Goal: Information Seeking & Learning: Learn about a topic

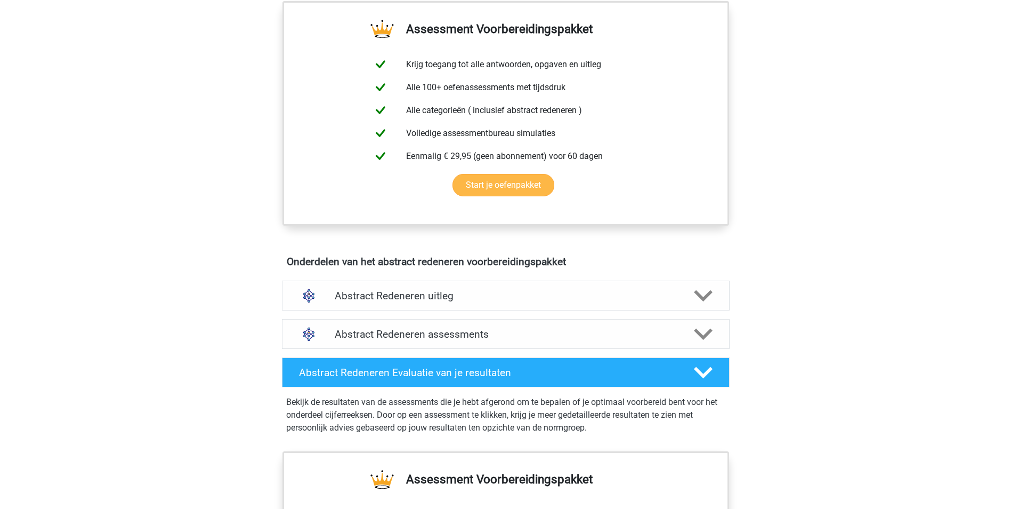
scroll to position [340, 0]
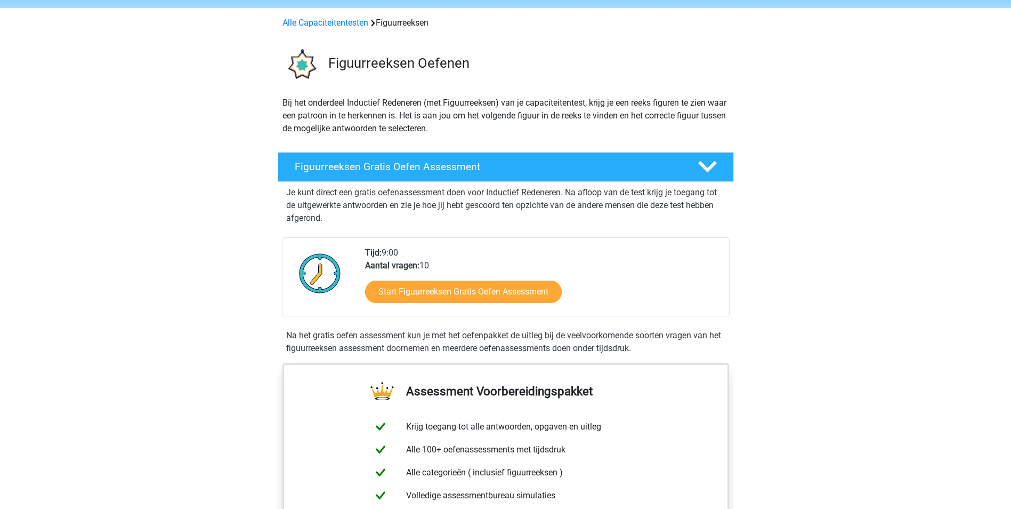
scroll to position [38, 0]
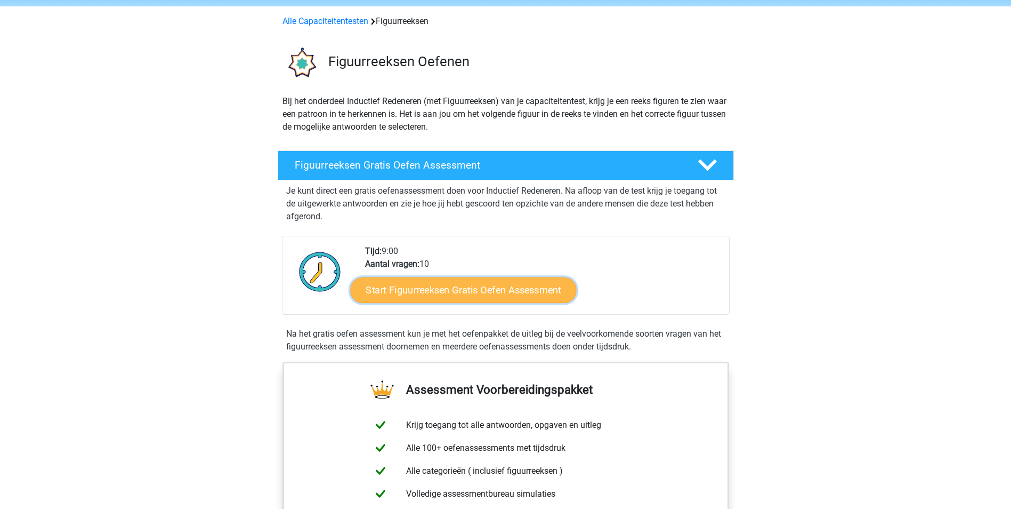
click at [464, 291] on link "Start Figuurreeksen Gratis Oefen Assessment" at bounding box center [463, 290] width 226 height 26
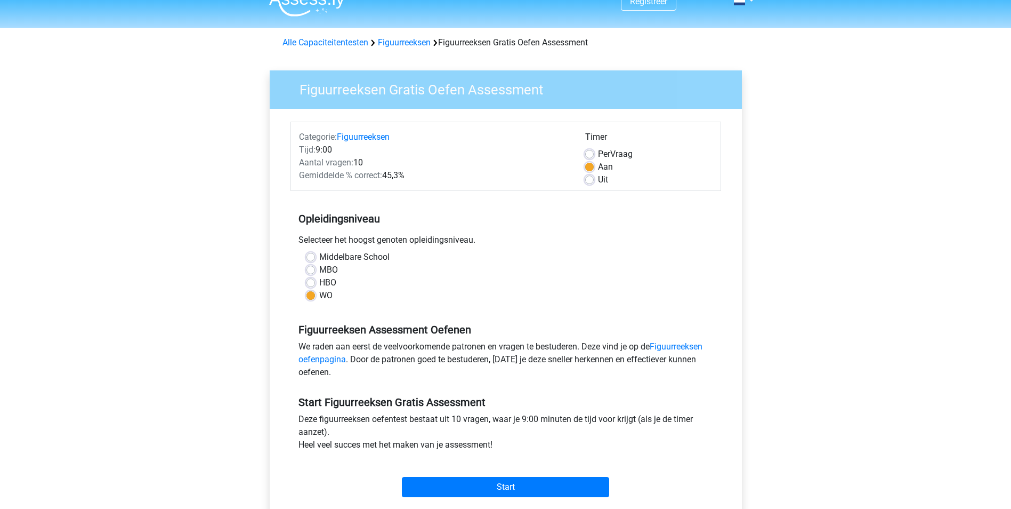
scroll to position [18, 0]
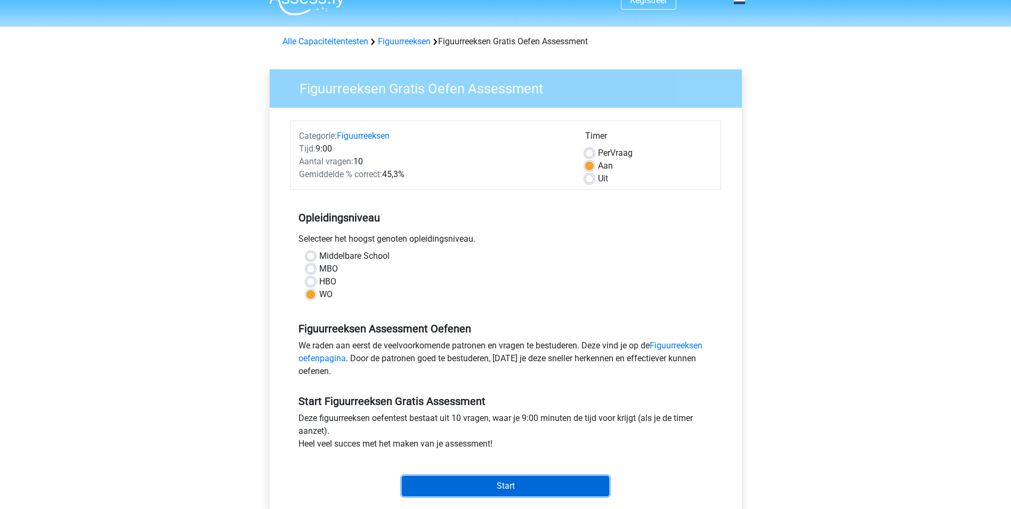
click at [555, 484] on input "Start" at bounding box center [505, 486] width 207 height 20
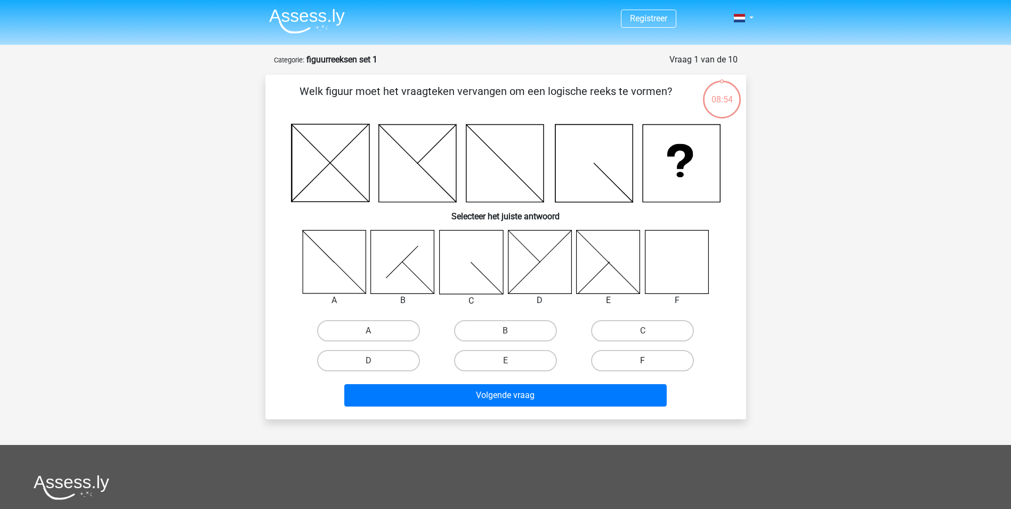
click at [651, 363] on label "F" at bounding box center [642, 360] width 103 height 21
click at [650, 363] on input "F" at bounding box center [646, 363] width 7 height 7
radio input "true"
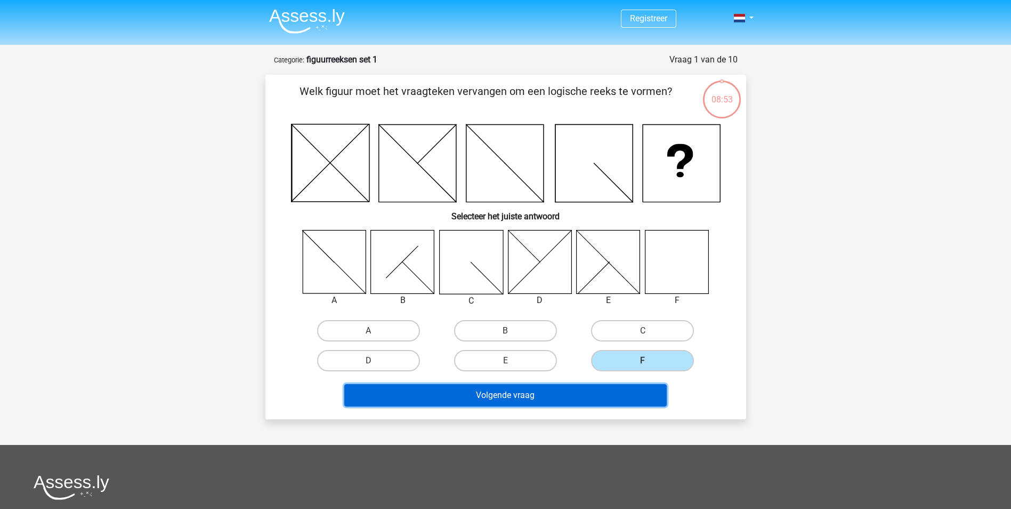
click at [574, 398] on button "Volgende vraag" at bounding box center [505, 395] width 323 height 22
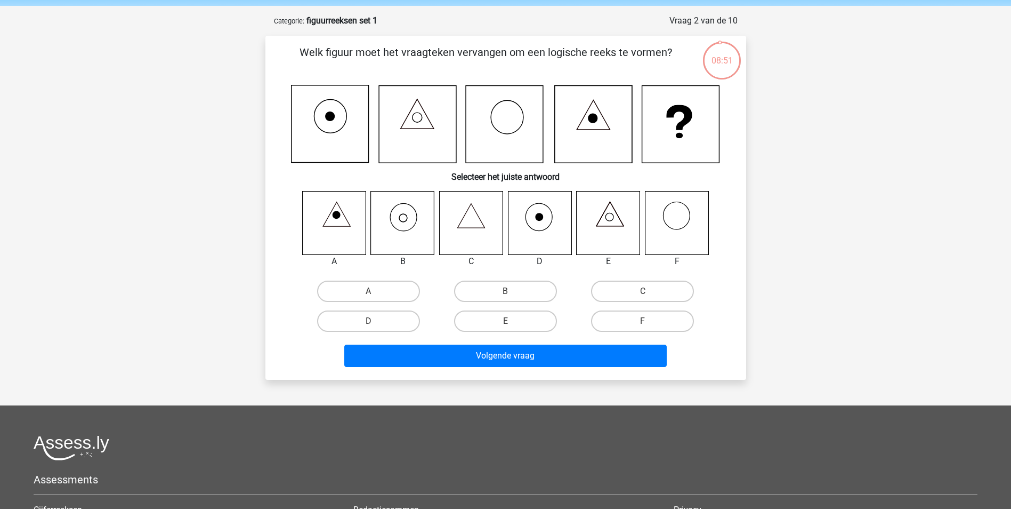
scroll to position [36, 0]
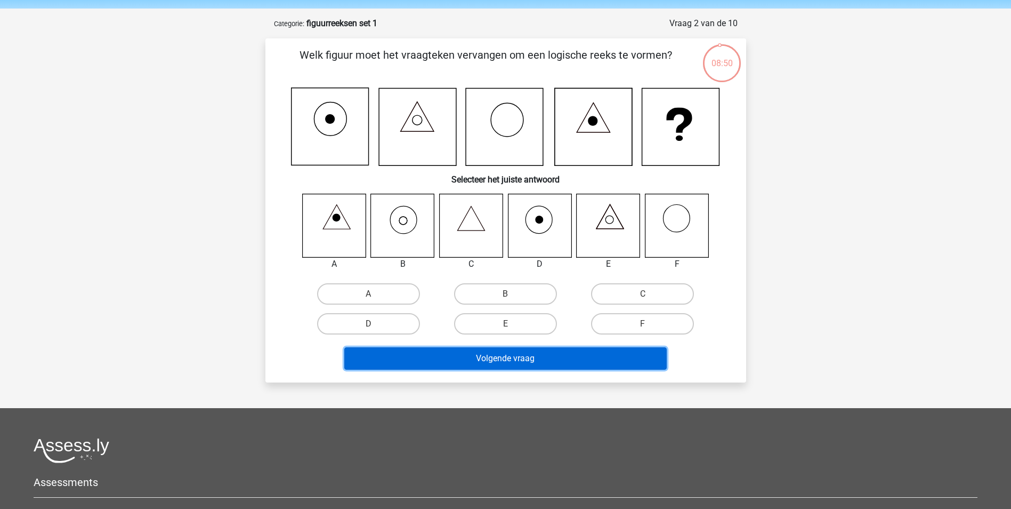
click at [598, 365] on button "Volgende vraag" at bounding box center [505, 358] width 323 height 22
